Goal: Task Accomplishment & Management: Use online tool/utility

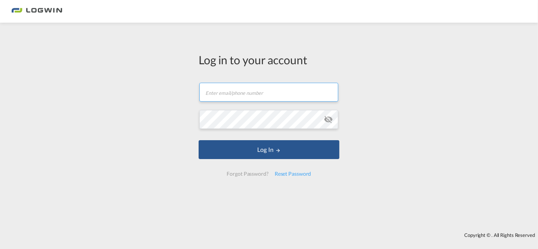
click at [246, 98] on input "text" at bounding box center [268, 92] width 139 height 19
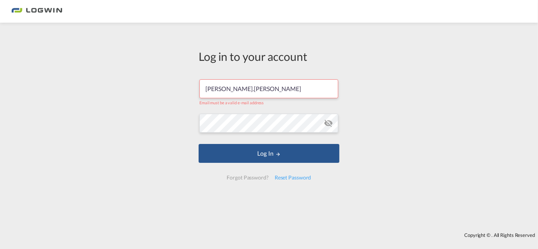
click at [255, 90] on input "[PERSON_NAME].[PERSON_NAME]" at bounding box center [268, 88] width 139 height 19
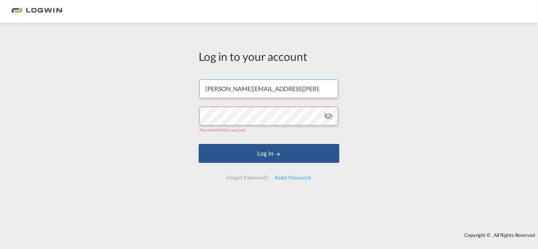
type input "[PERSON_NAME][EMAIL_ADDRESS][PERSON_NAME][DOMAIN_NAME]"
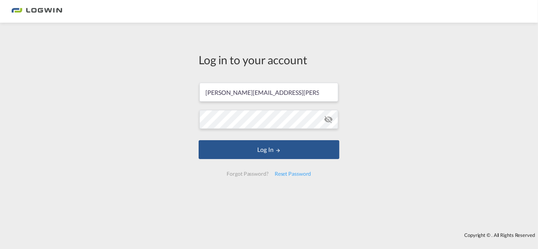
click at [324, 120] on md-icon "icon-eye-off" at bounding box center [328, 119] width 9 height 9
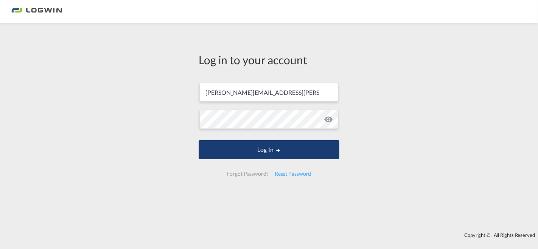
click at [256, 142] on button "Log In" at bounding box center [268, 149] width 141 height 19
